Goal: Navigation & Orientation: Find specific page/section

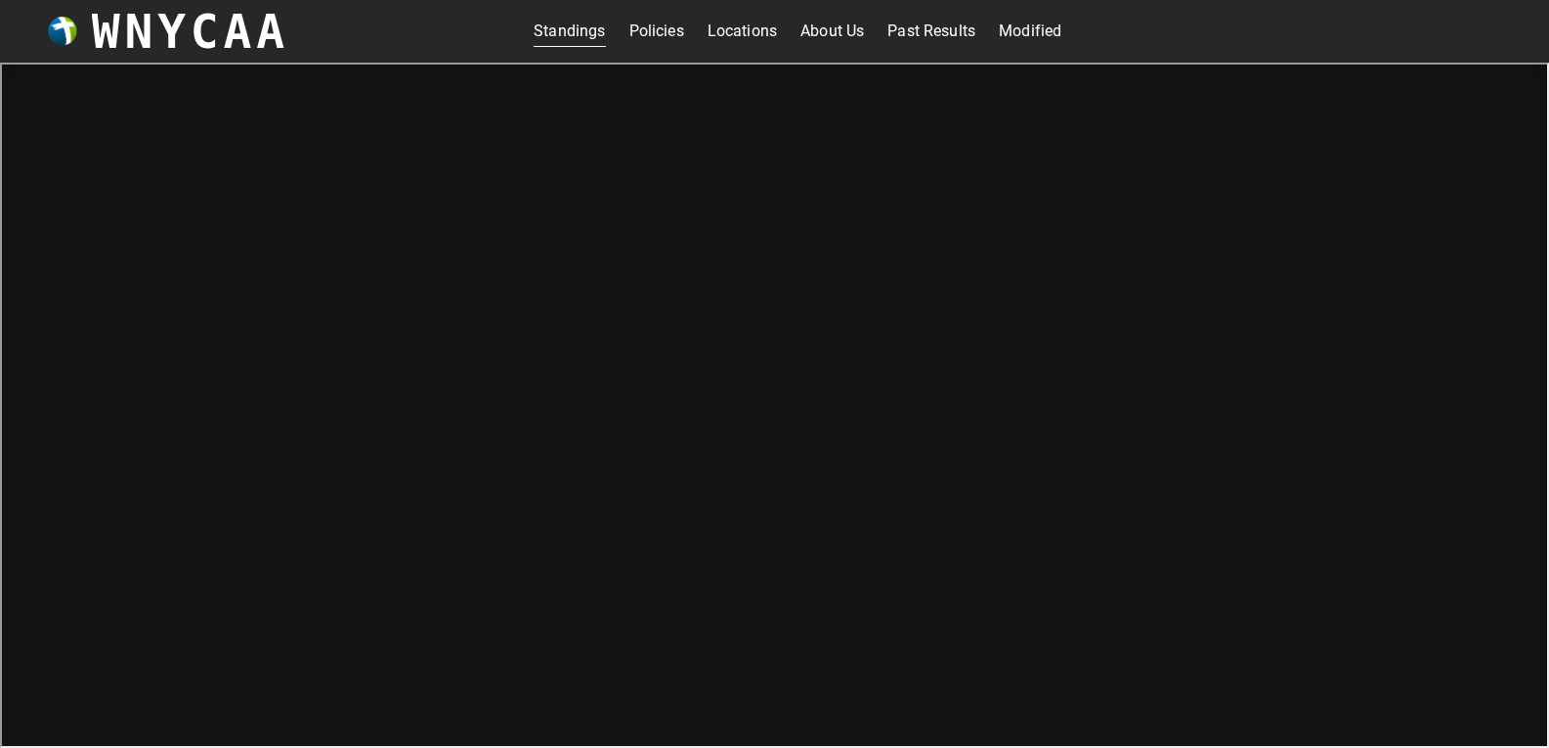
click at [1017, 33] on link "Modified" at bounding box center [1030, 31] width 63 height 31
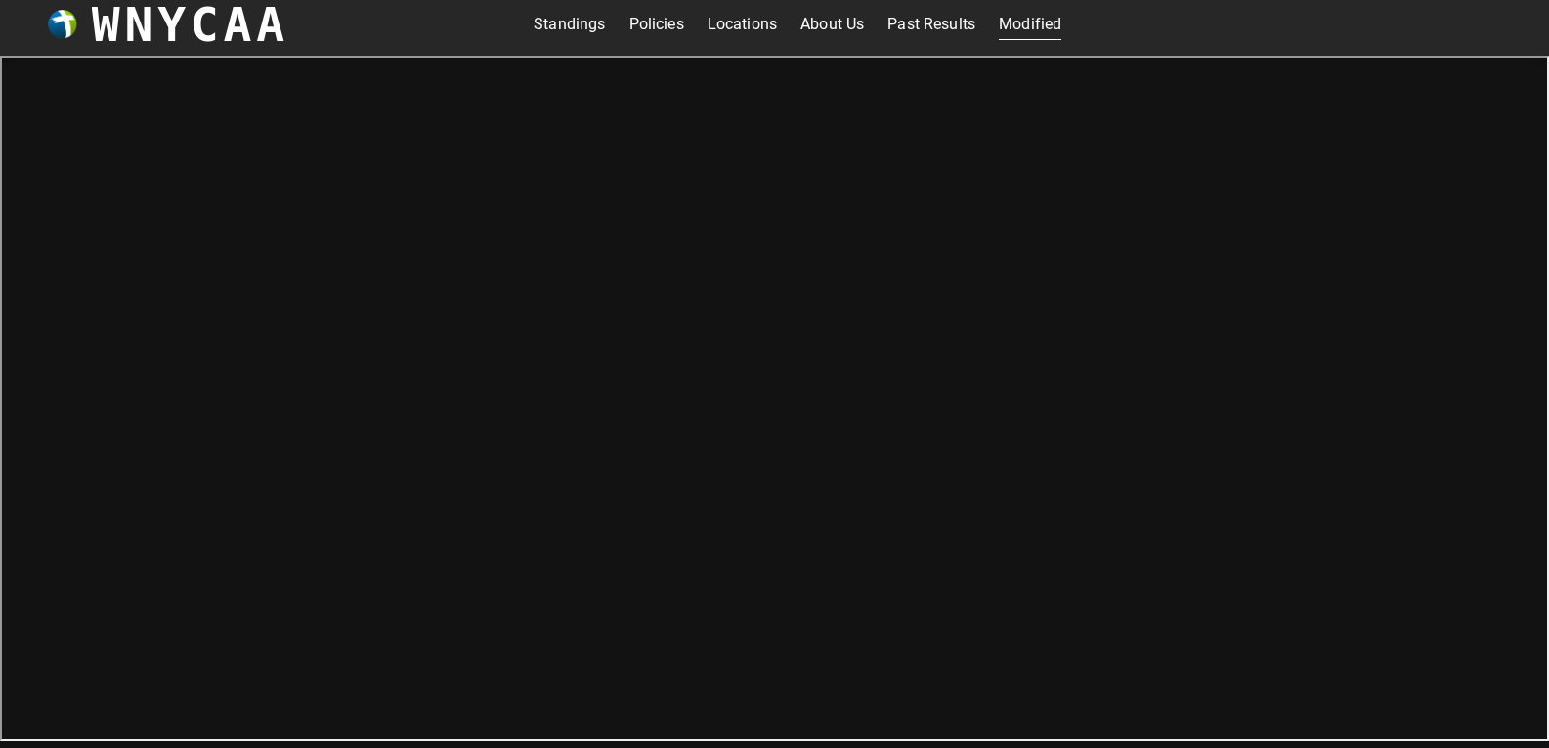
click at [565, 18] on link "Standings" at bounding box center [569, 24] width 71 height 31
